Goal: Find specific page/section: Find specific page/section

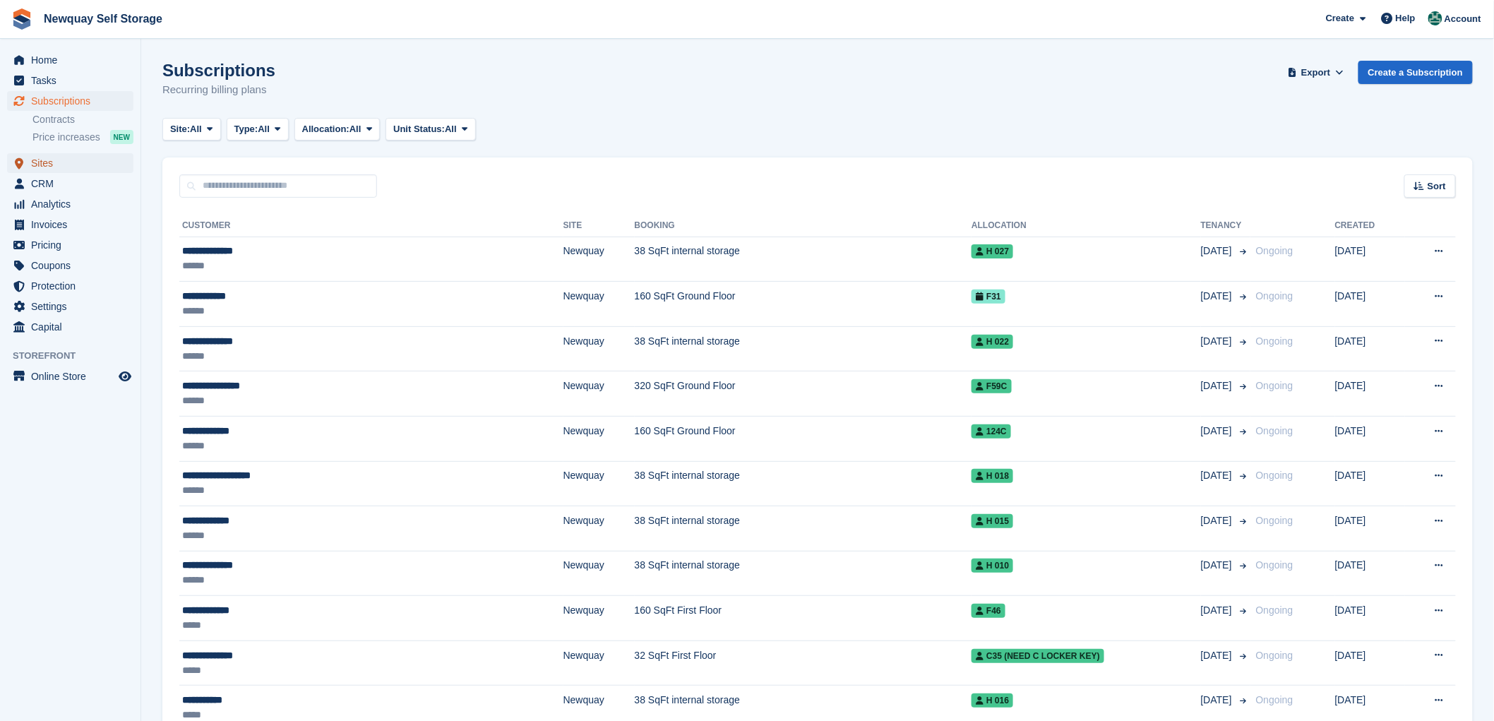
click at [43, 157] on span "Sites" at bounding box center [73, 163] width 85 height 20
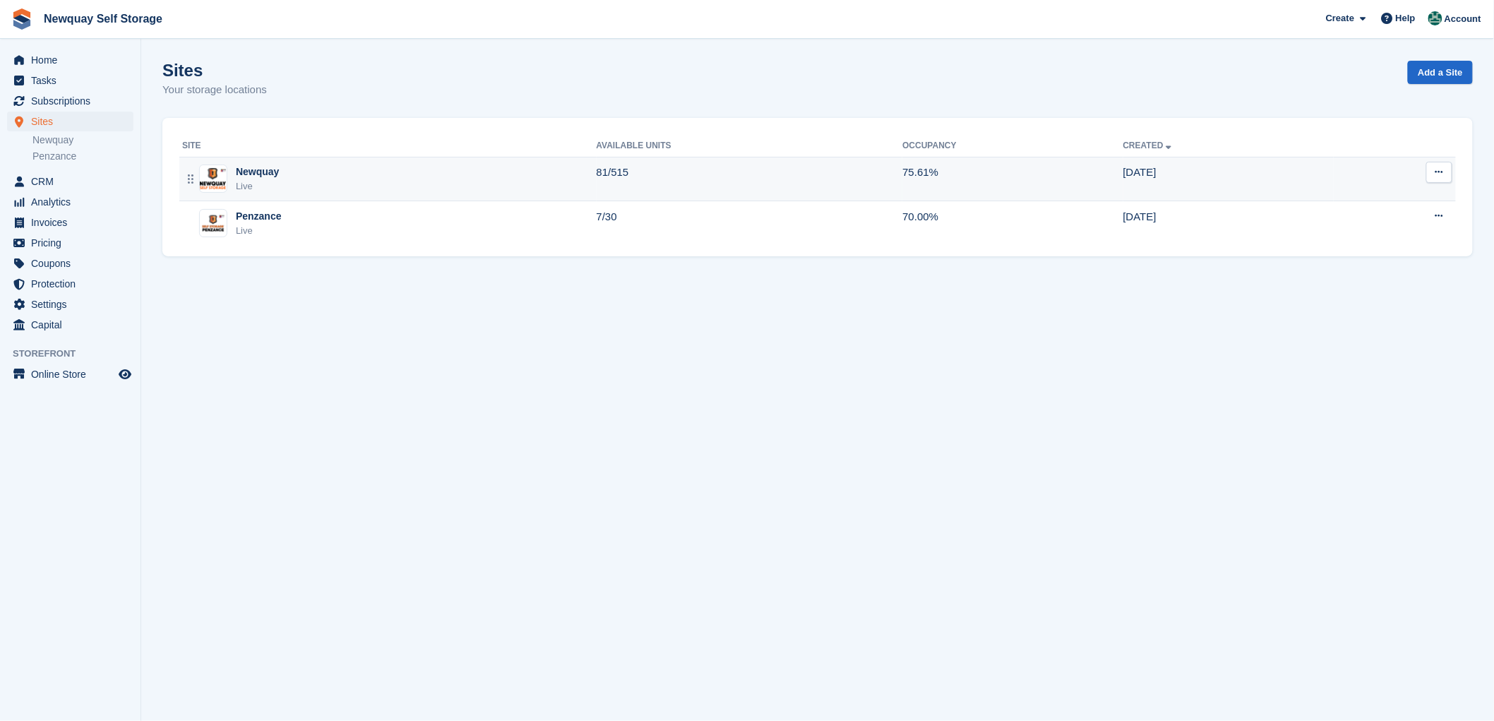
click at [258, 174] on div "Newquay" at bounding box center [257, 171] width 43 height 15
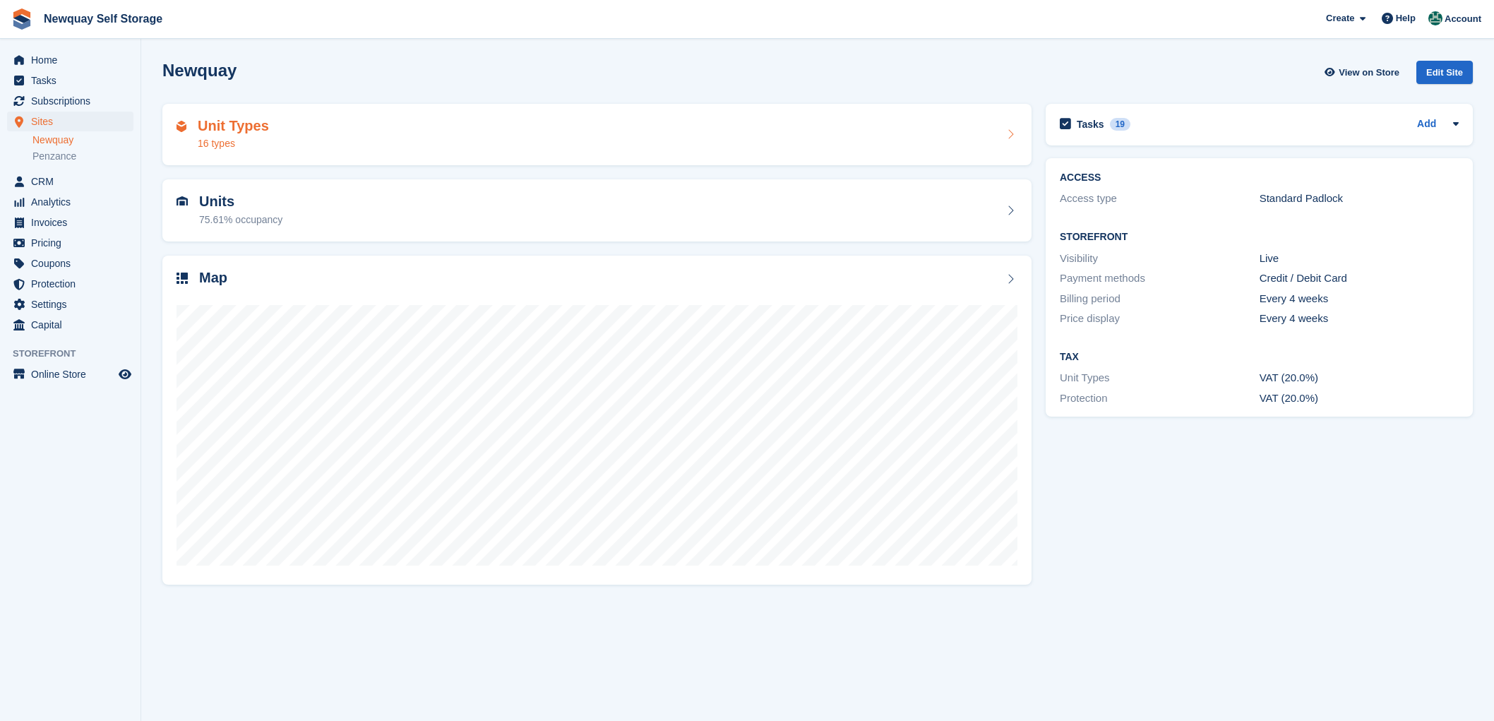
drag, startPoint x: 0, startPoint y: 0, endPoint x: 240, endPoint y: 133, distance: 274.2
click at [240, 133] on h2 "Unit Types" at bounding box center [233, 126] width 71 height 16
